Goal: Information Seeking & Learning: Learn about a topic

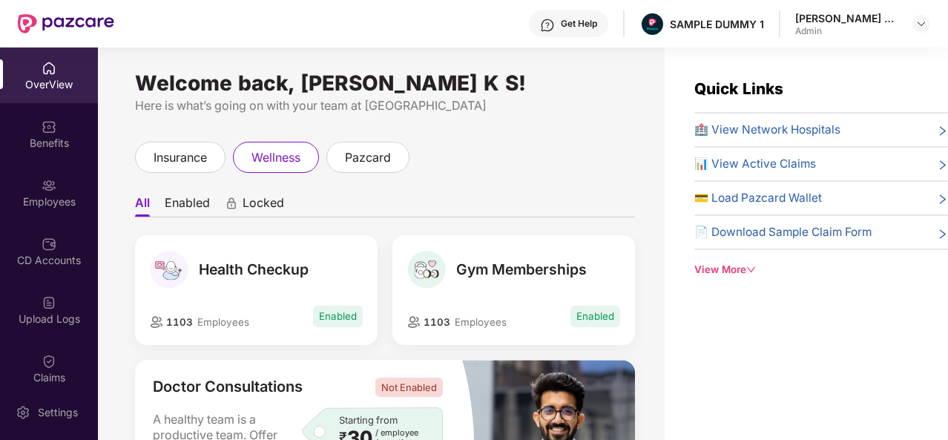
scroll to position [722, 0]
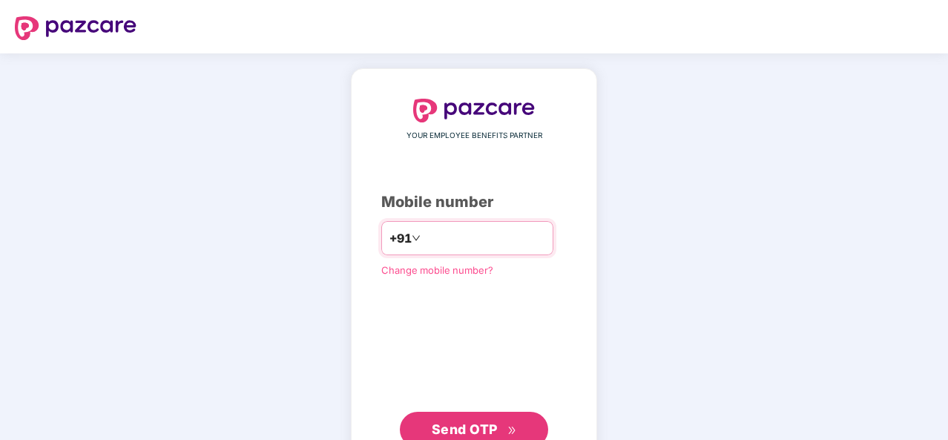
type input "**********"
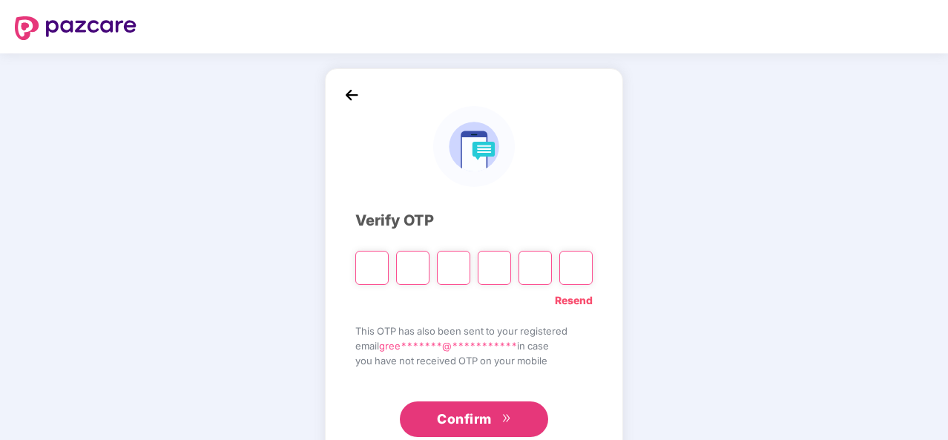
type input "*"
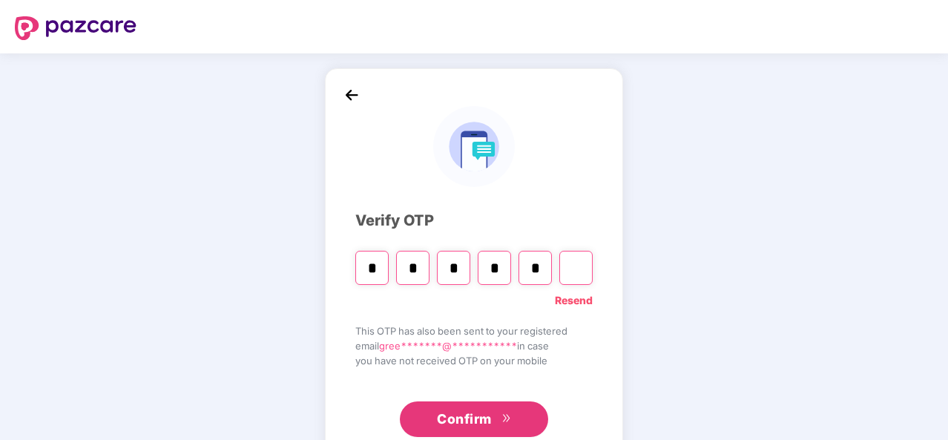
type input "*"
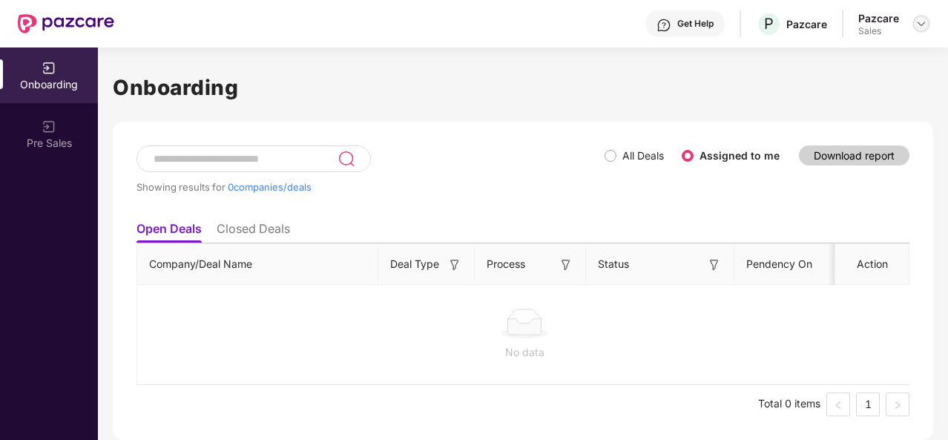
click at [913, 24] on div at bounding box center [922, 24] width 18 height 18
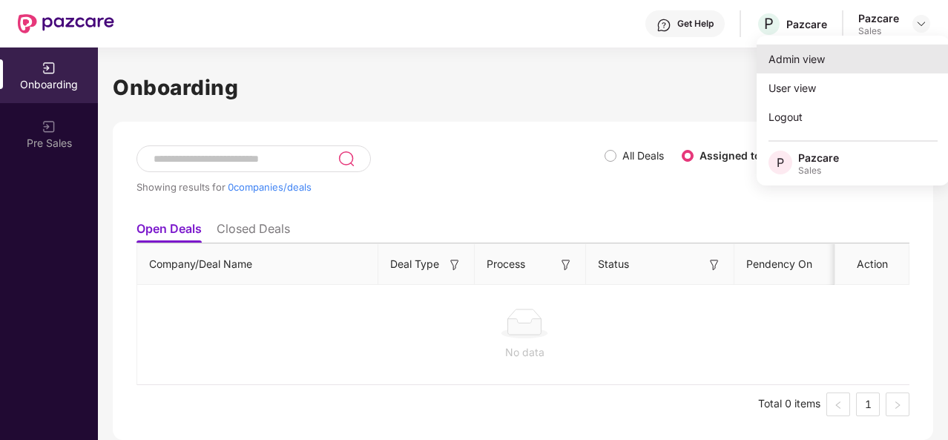
click at [824, 73] on div "Admin view" at bounding box center [853, 59] width 193 height 29
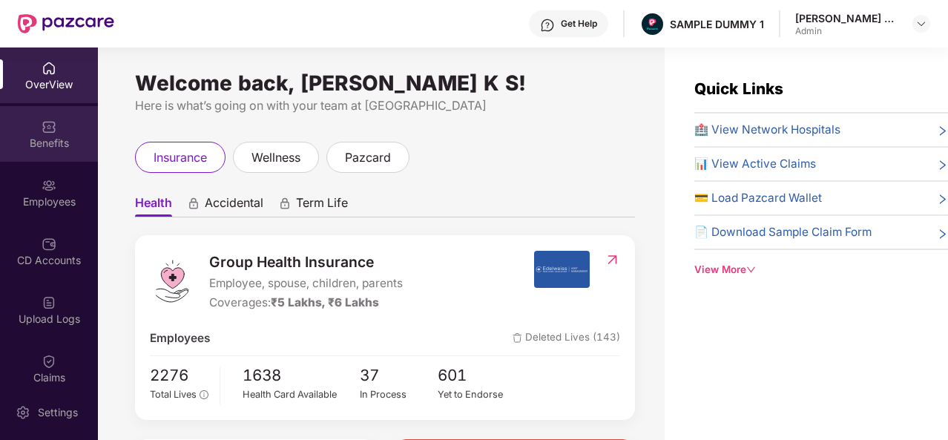
click at [58, 134] on div "Benefits" at bounding box center [49, 134] width 98 height 56
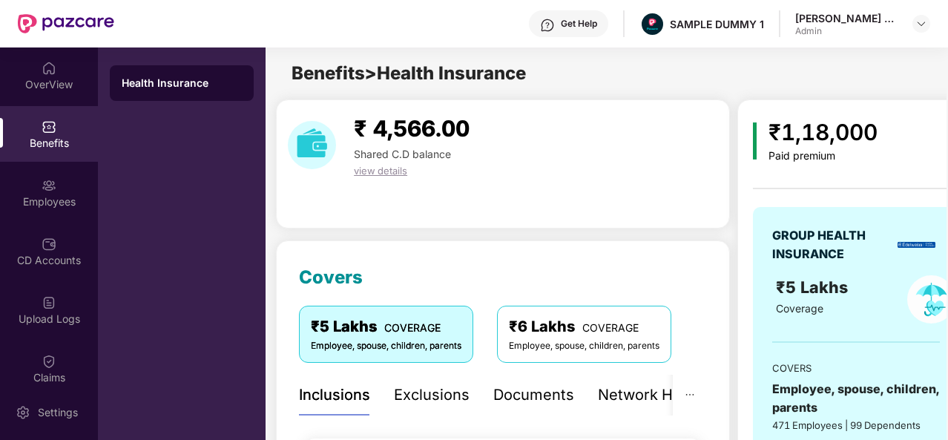
click at [641, 410] on div "Network Hospitals" at bounding box center [663, 395] width 130 height 41
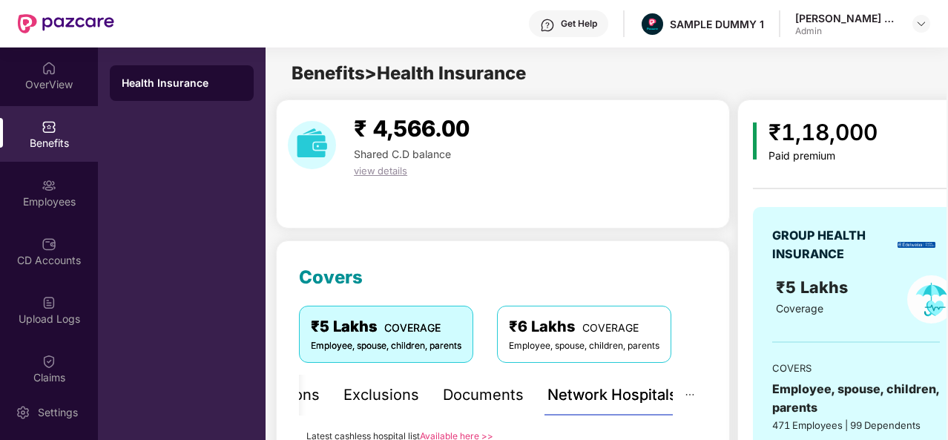
click at [641, 410] on div "Network Hospitals" at bounding box center [613, 395] width 130 height 41
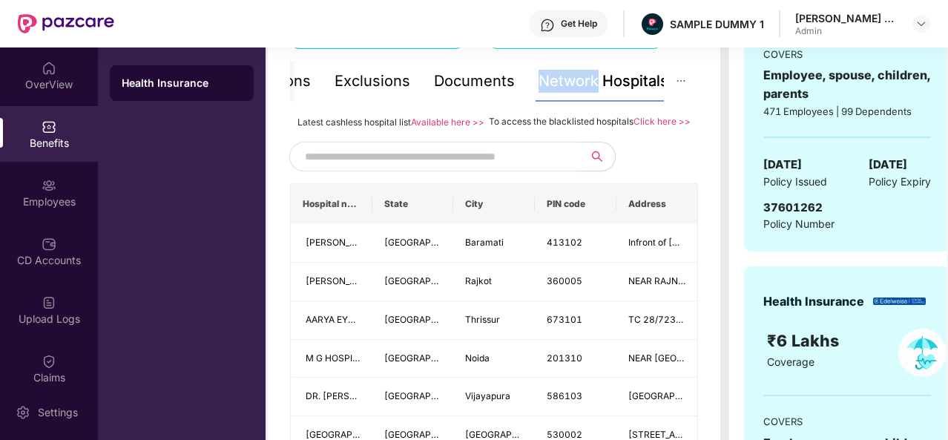
scroll to position [313, 0]
click at [629, 286] on td "NEAR RAJNAGAR CHOWK NANA MUVA MAIN ROAD, BESIDE SURYAMUKHI HANUMAN TEMPLE" at bounding box center [658, 282] width 82 height 39
click at [456, 168] on input "text" at bounding box center [432, 157] width 254 height 22
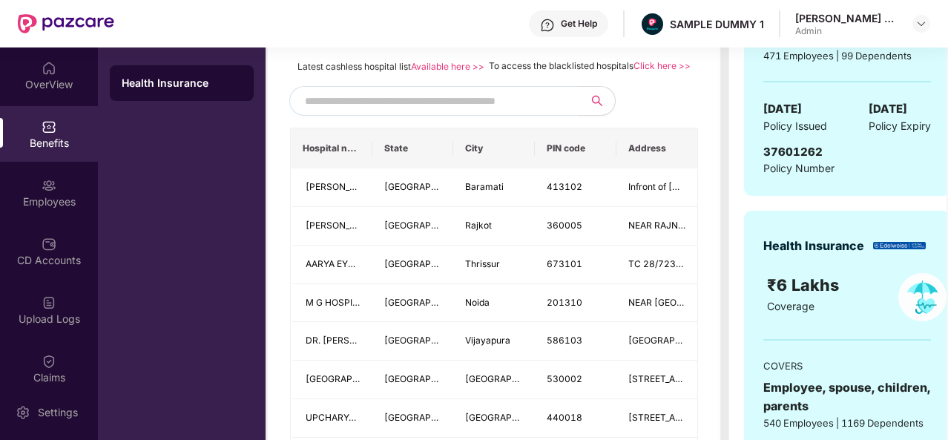
scroll to position [369, 0]
click at [517, 113] on input "text" at bounding box center [432, 102] width 254 height 22
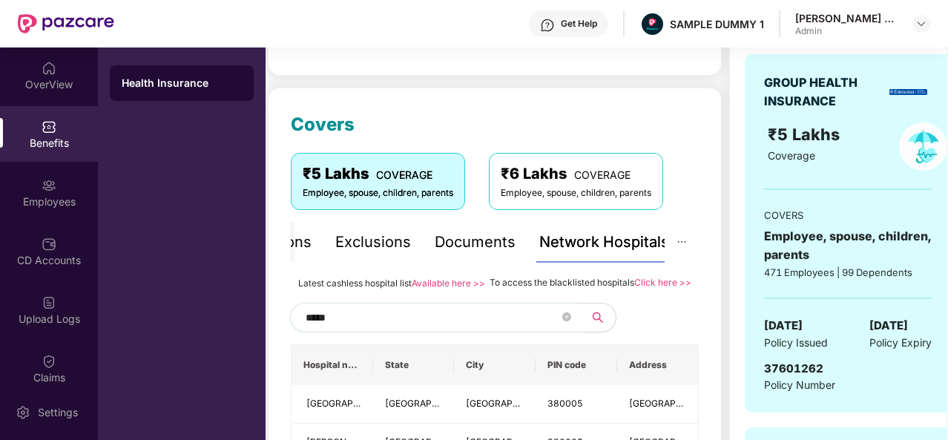
scroll to position [257, 0]
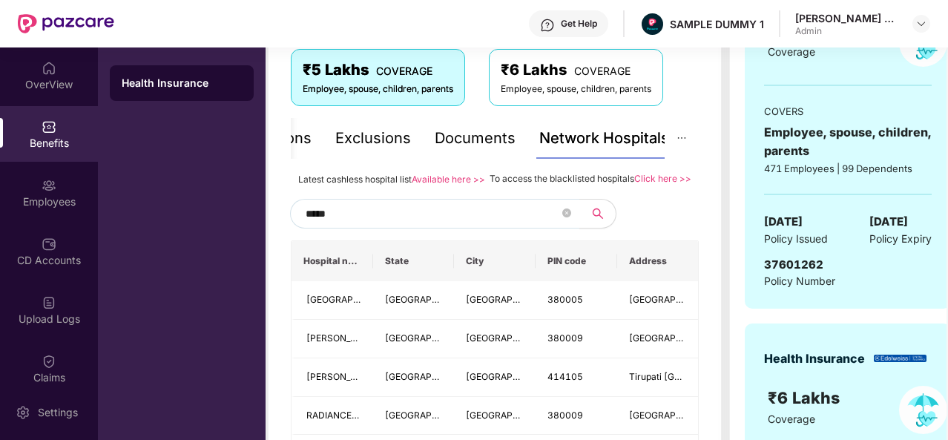
type input "*****"
click at [470, 141] on div "Documents" at bounding box center [475, 138] width 81 height 23
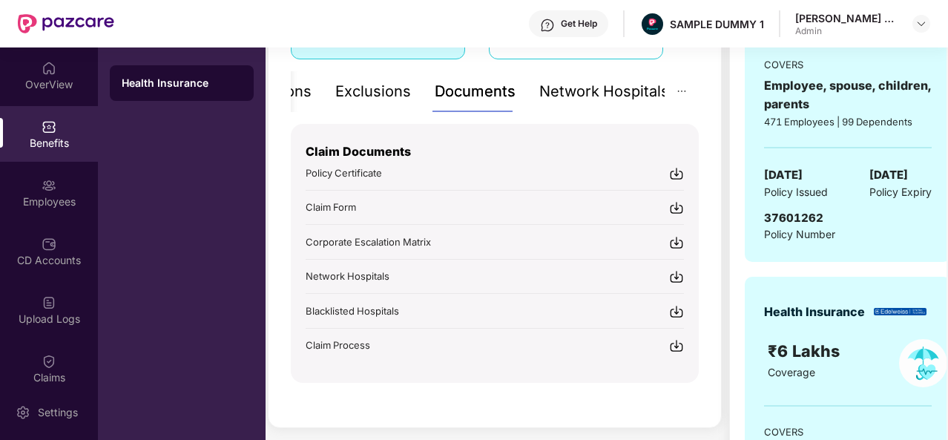
scroll to position [303, 0]
click at [387, 85] on div "Exclusions" at bounding box center [373, 92] width 76 height 23
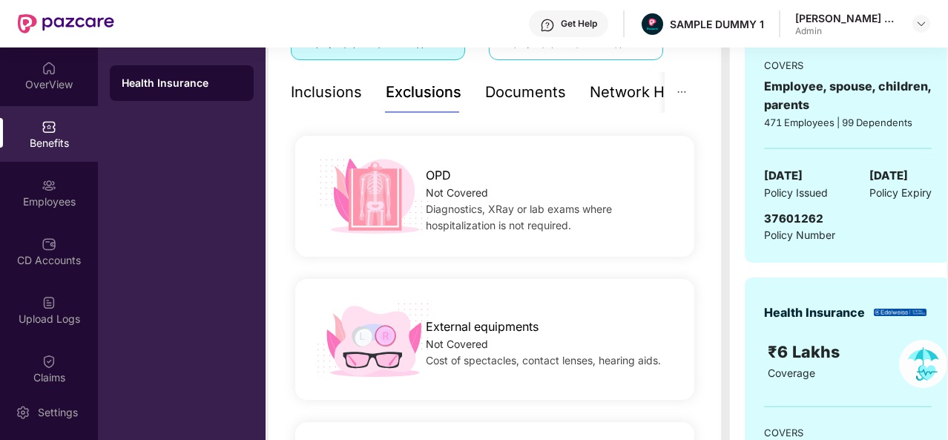
click at [316, 86] on div "Inclusions" at bounding box center [326, 92] width 71 height 23
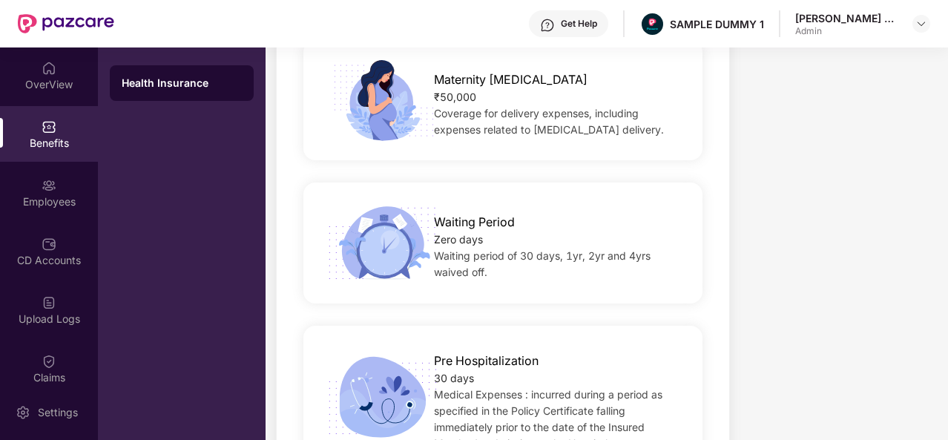
scroll to position [1397, 0]
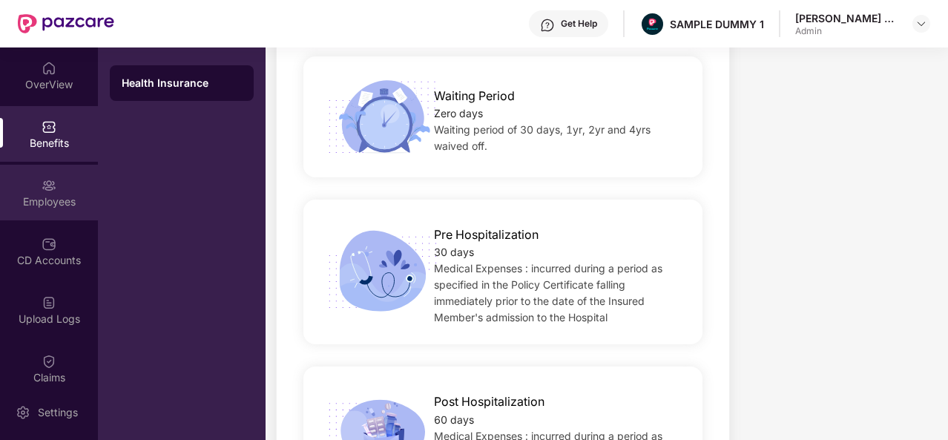
click at [51, 190] on img at bounding box center [49, 185] width 15 height 15
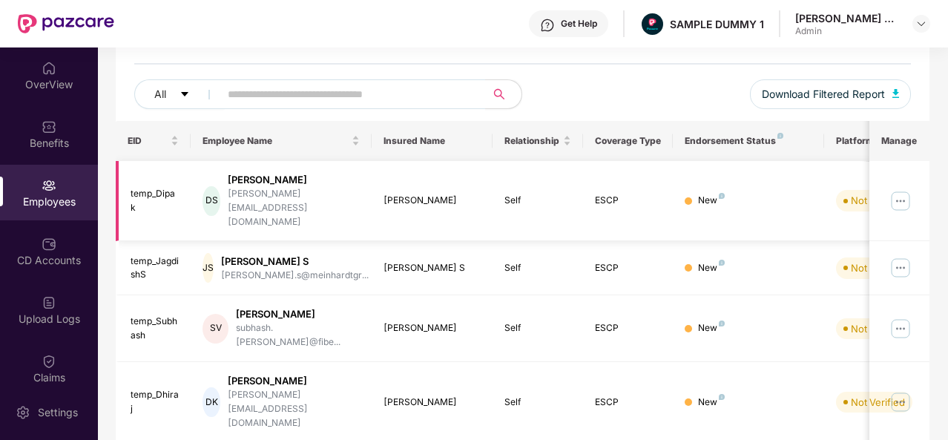
scroll to position [0, 0]
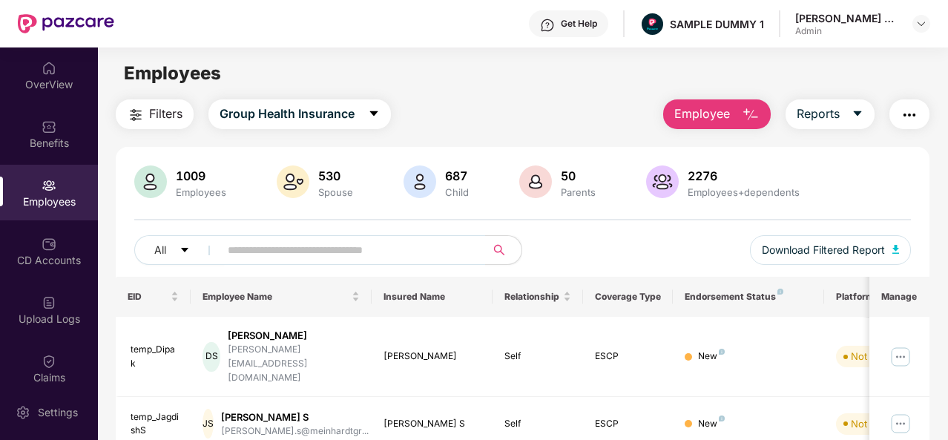
click at [735, 106] on button "Employee" at bounding box center [717, 114] width 108 height 30
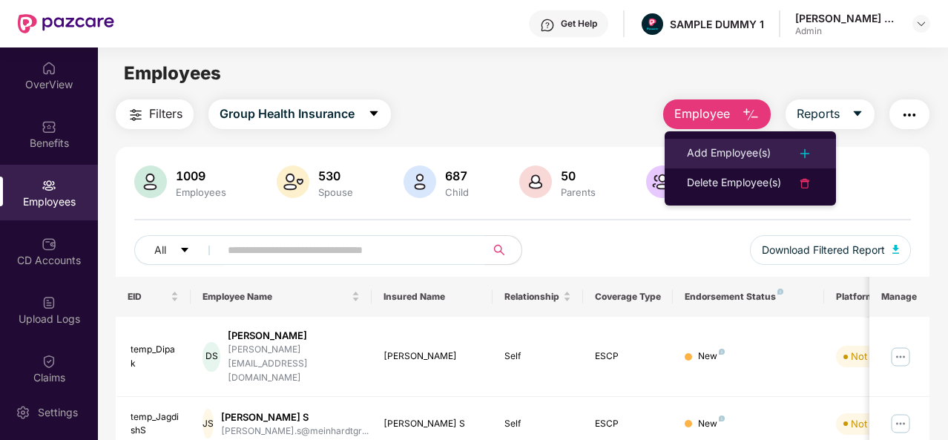
click at [721, 151] on div "Add Employee(s)" at bounding box center [729, 154] width 84 height 18
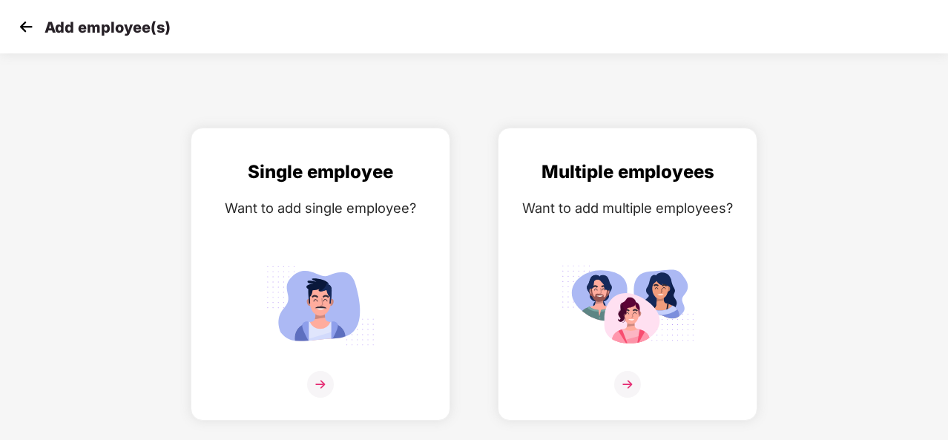
click at [33, 30] on img at bounding box center [26, 27] width 22 height 22
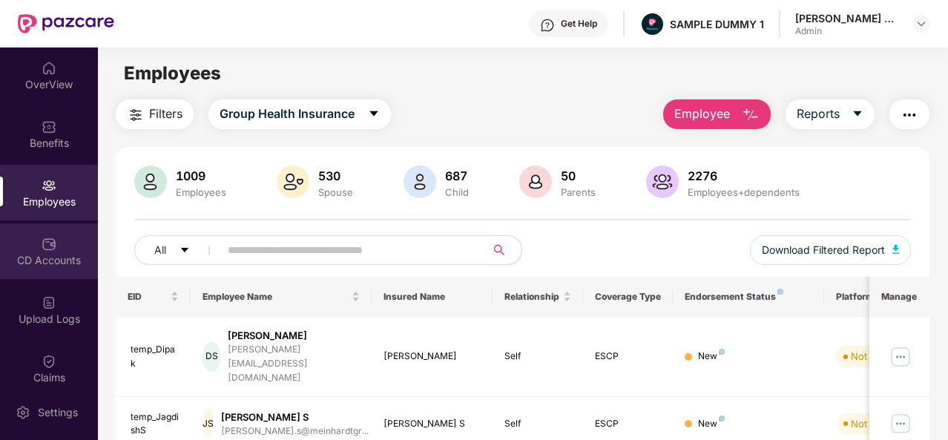
click at [72, 249] on div "CD Accounts" at bounding box center [49, 251] width 98 height 56
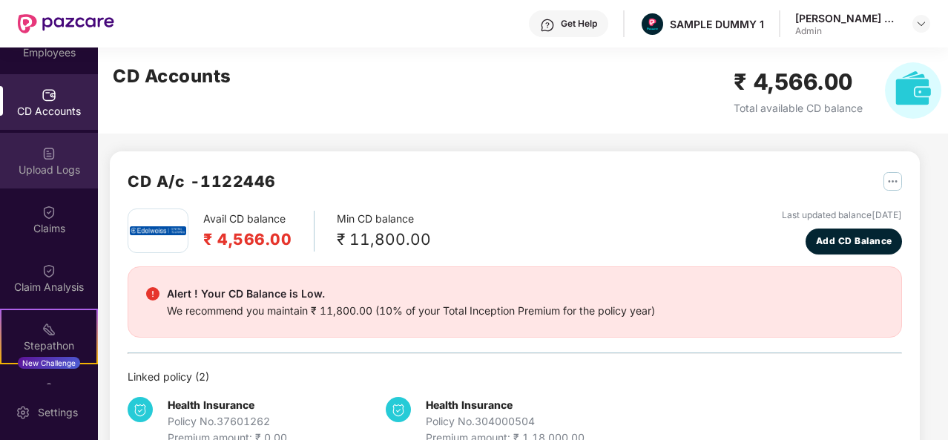
scroll to position [194, 0]
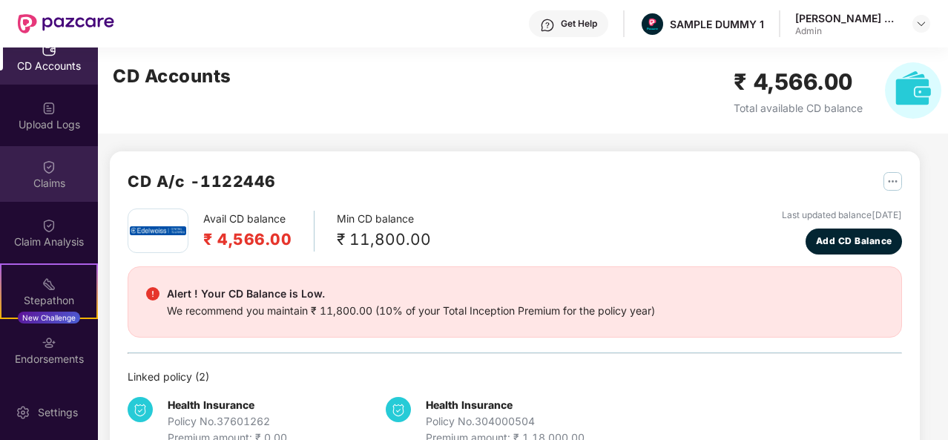
click at [47, 188] on div "Claims" at bounding box center [49, 183] width 98 height 15
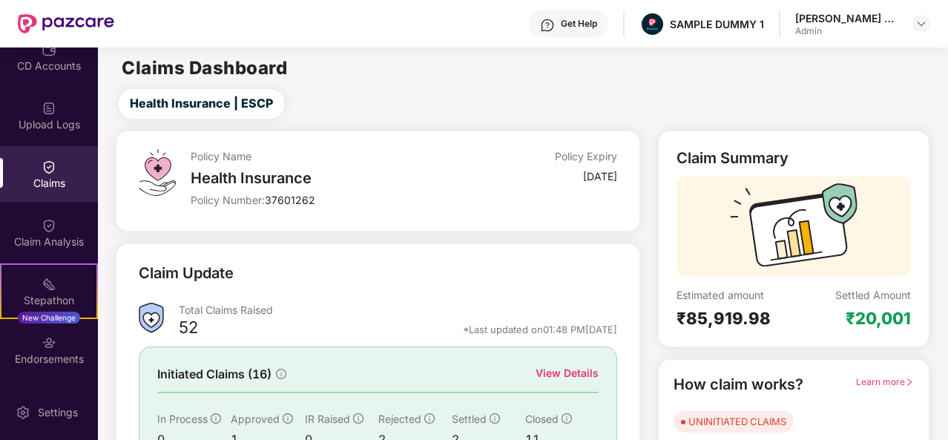
click at [553, 372] on div "View Details" at bounding box center [567, 373] width 63 height 16
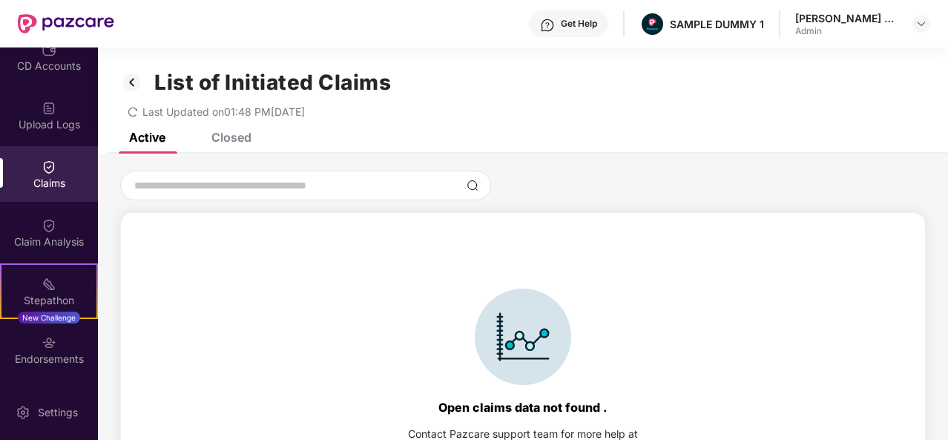
click at [212, 142] on div "Closed" at bounding box center [232, 137] width 40 height 15
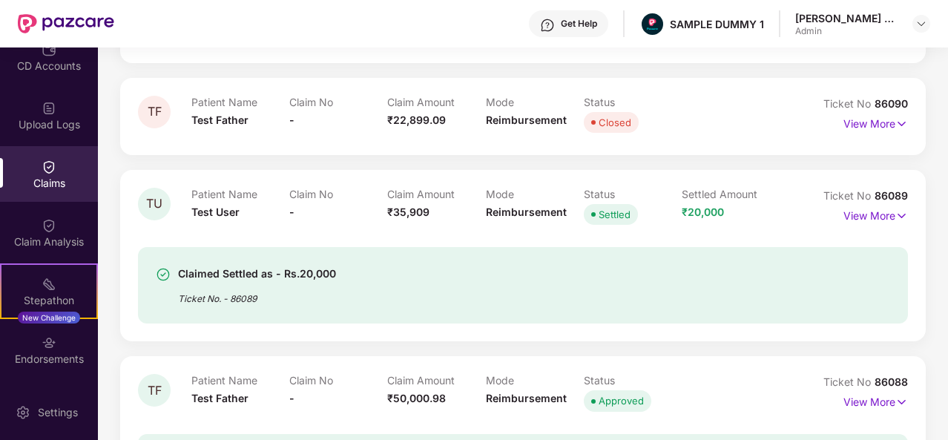
scroll to position [930, 0]
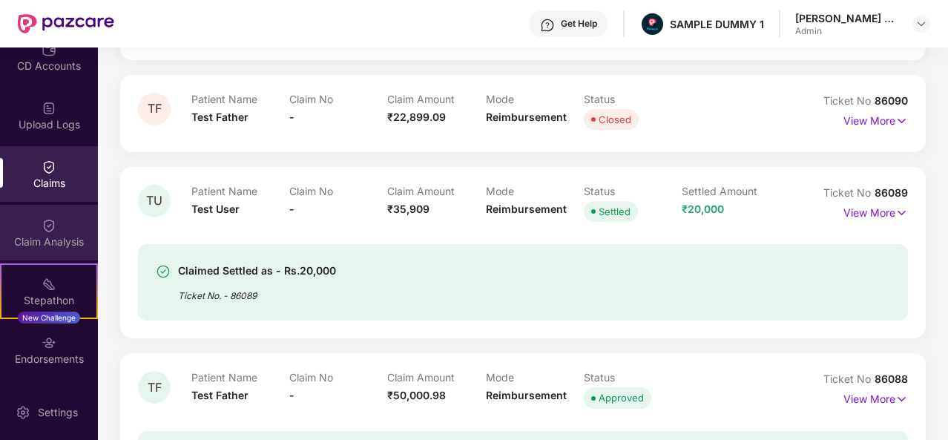
click at [36, 232] on div "Claim Analysis" at bounding box center [49, 233] width 98 height 56
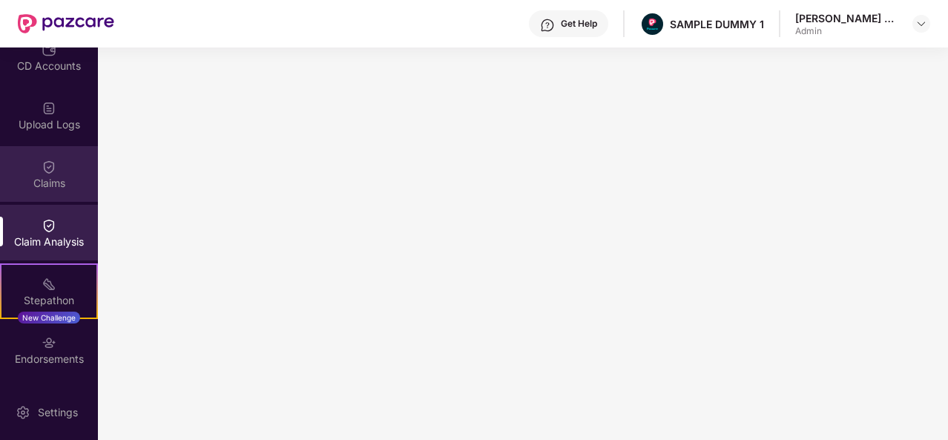
scroll to position [0, 0]
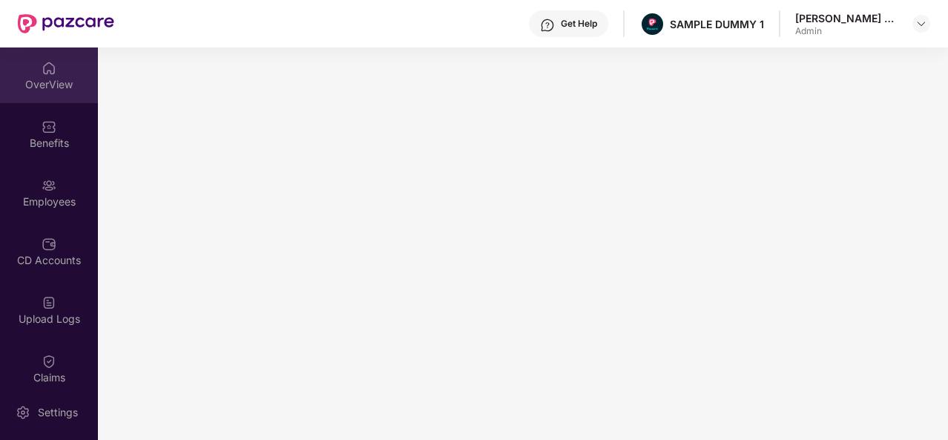
click at [44, 82] on div "OverView" at bounding box center [49, 84] width 98 height 15
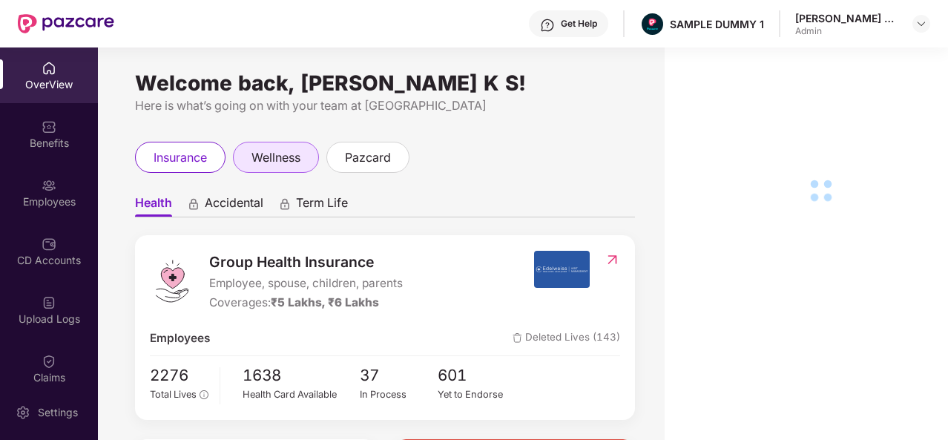
click at [301, 152] on span "wellness" at bounding box center [276, 157] width 49 height 19
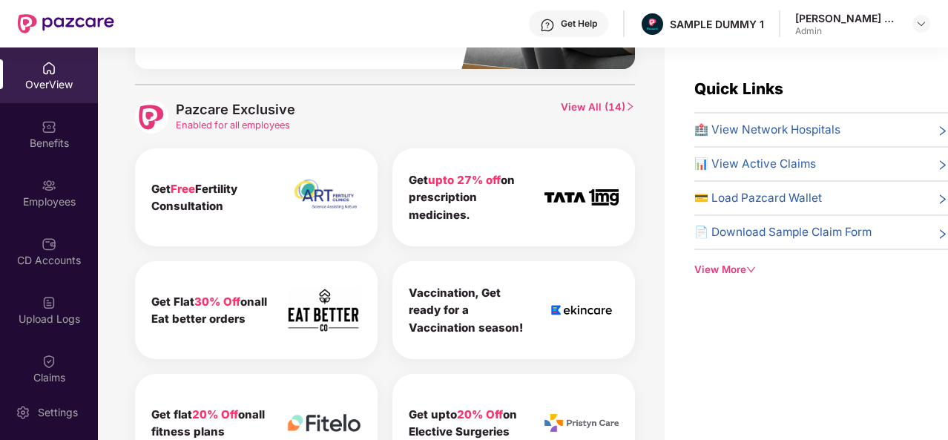
scroll to position [695, 0]
click at [586, 102] on span "View All ( 14 )" at bounding box center [598, 115] width 74 height 33
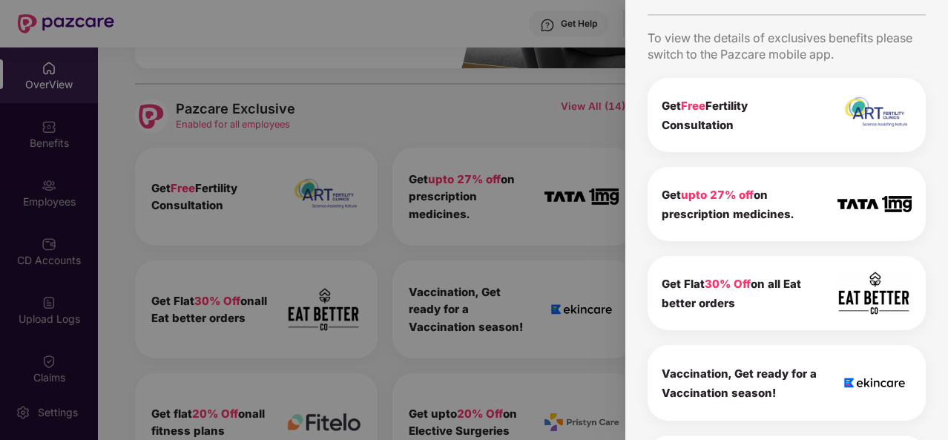
scroll to position [0, 0]
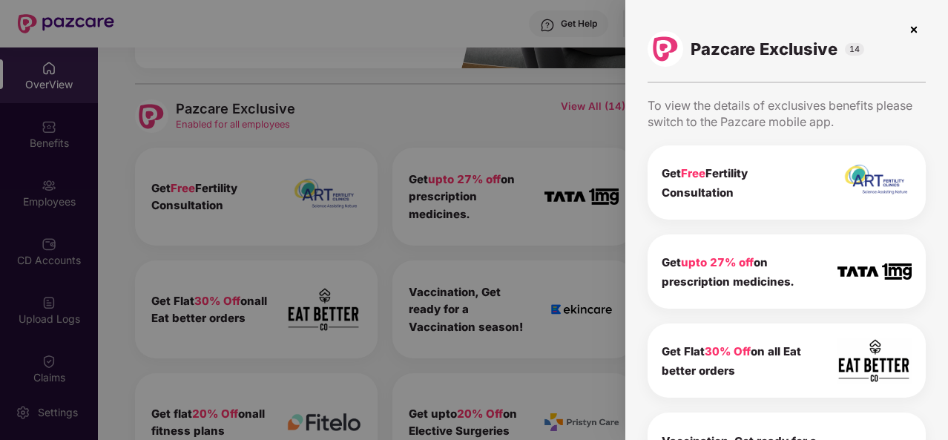
click at [908, 30] on img at bounding box center [914, 30] width 24 height 24
